Goal: Register for event/course

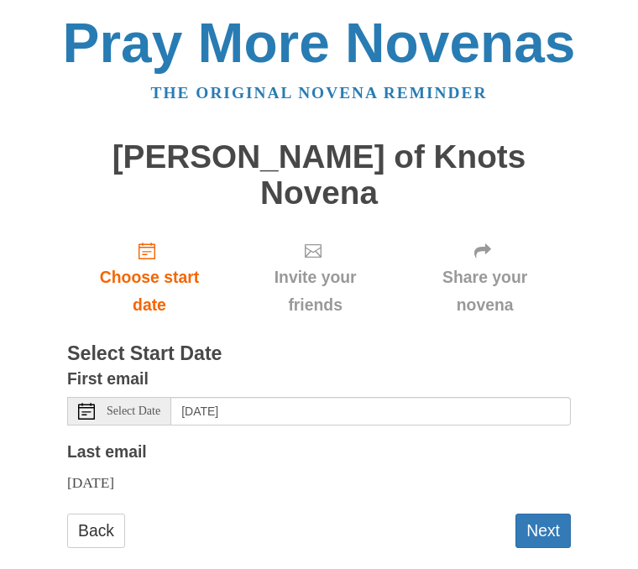
click at [151, 264] on span "Choose start date" at bounding box center [149, 291] width 131 height 55
click at [131, 405] on span "Select Date" at bounding box center [134, 411] width 54 height 12
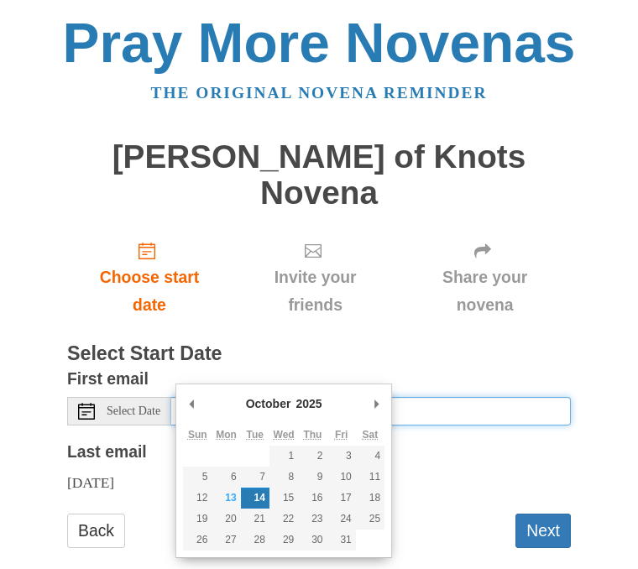
type input "Monday, October 13th"
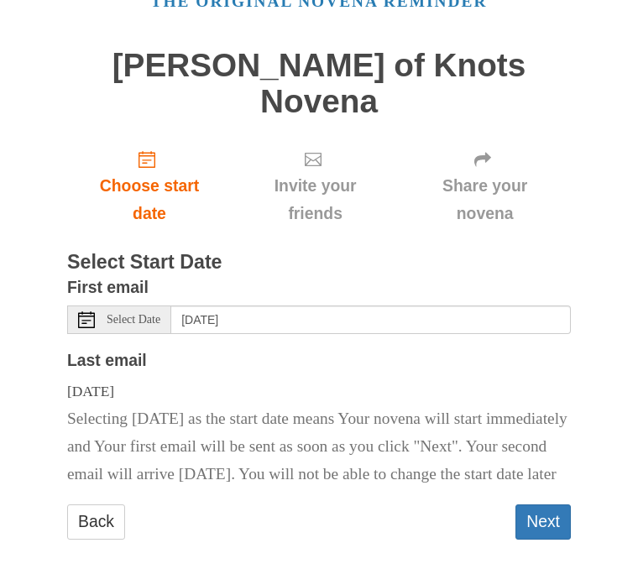
scroll to position [92, 0]
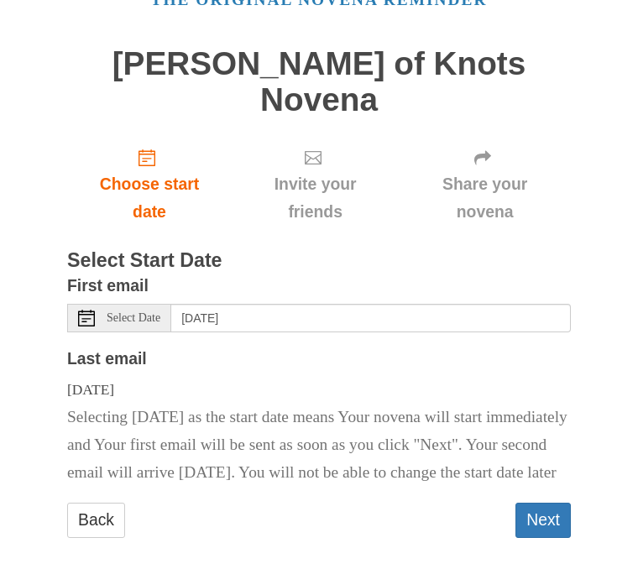
click at [545, 504] on button "Next" at bounding box center [542, 521] width 55 height 34
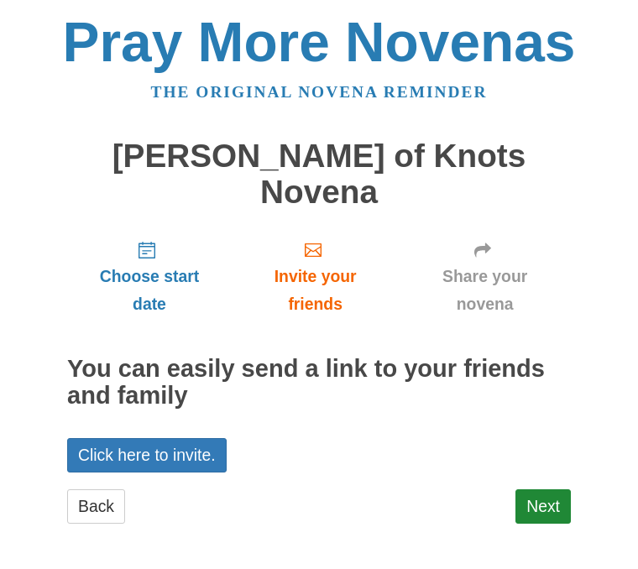
click at [553, 490] on link "Next" at bounding box center [542, 507] width 55 height 34
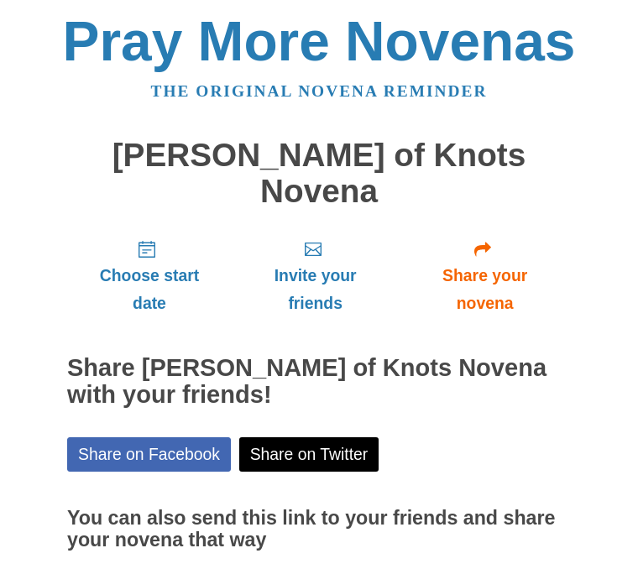
scroll to position [33, 0]
